Goal: Information Seeking & Learning: Check status

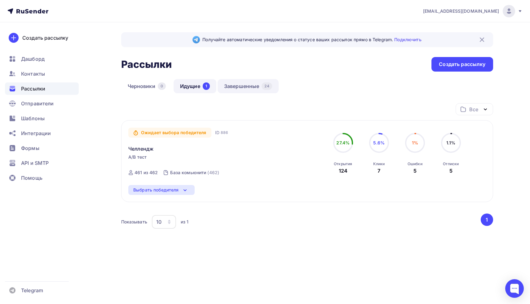
click at [248, 85] on link "Завершенные 24" at bounding box center [248, 86] width 61 height 14
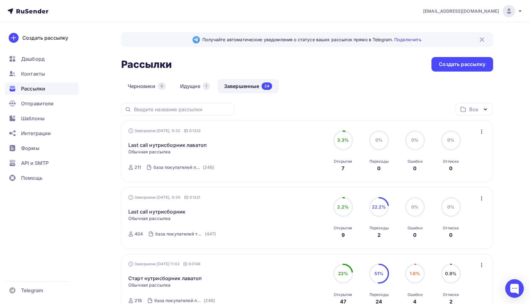
click at [138, 131] on div "Завершена [DATE], 9:32 ID 61322" at bounding box center [164, 131] width 72 height 6
click at [164, 157] on div "Завершена Сегодня, 9:32 ID 61322 Last call нутрисборник лаватоп Статистика Обзо…" at bounding box center [198, 151] width 141 height 47
click at [172, 209] on link "Last call нутрисборник" at bounding box center [156, 211] width 57 height 7
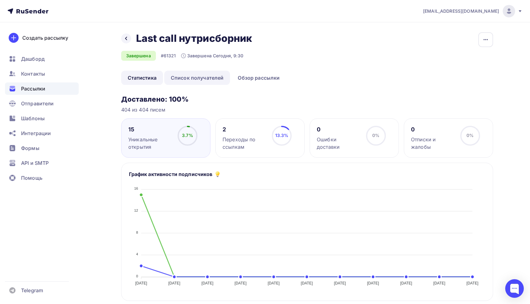
click at [205, 79] on link "Список получателей" at bounding box center [197, 78] width 66 height 14
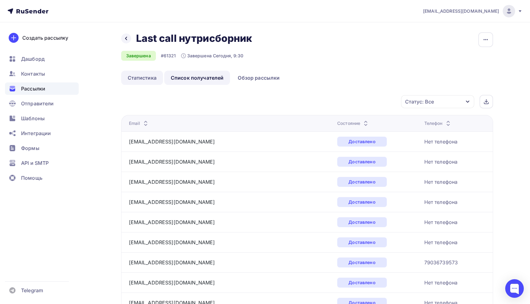
click at [142, 78] on link "Статистика" at bounding box center [142, 78] width 42 height 14
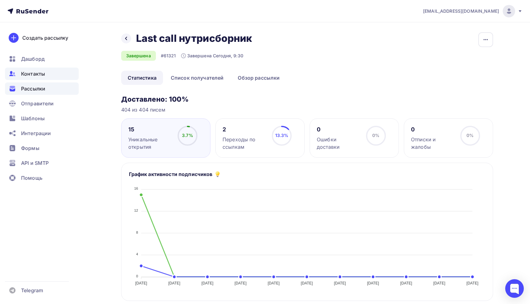
click at [33, 73] on span "Контакты" at bounding box center [33, 73] width 24 height 7
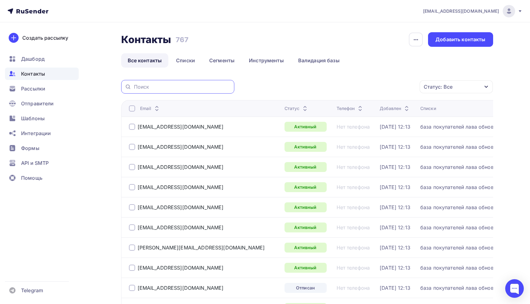
click at [178, 88] on input "text" at bounding box center [182, 86] width 97 height 7
type input "щ"
type input "olga70"
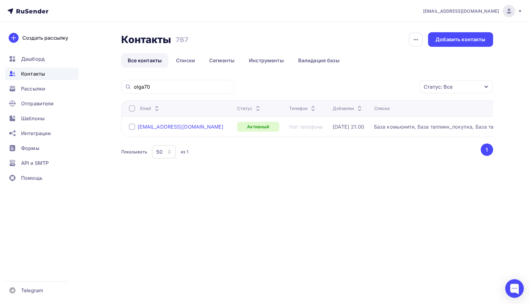
click at [167, 128] on div "olga7000@inbox.ru" at bounding box center [181, 127] width 86 height 6
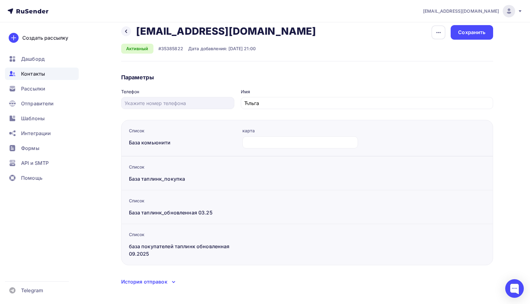
scroll to position [14, 0]
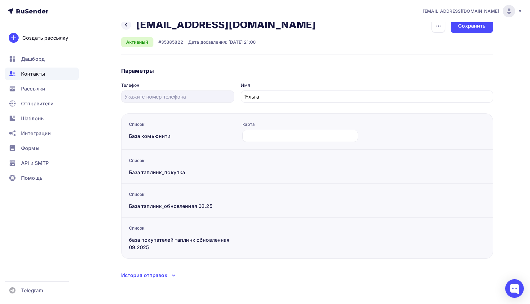
click at [158, 276] on div "История отправок" at bounding box center [144, 275] width 46 height 7
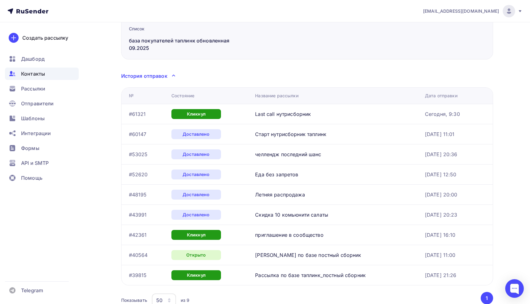
scroll to position [243, 0]
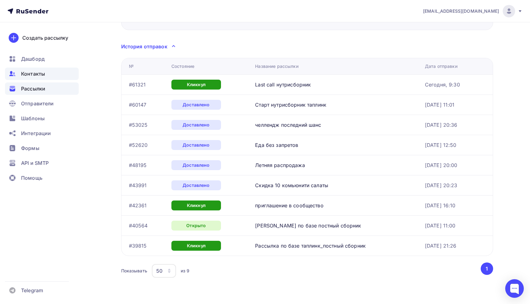
click at [37, 90] on span "Рассылки" at bounding box center [33, 88] width 24 height 7
